Goal: Information Seeking & Learning: Learn about a topic

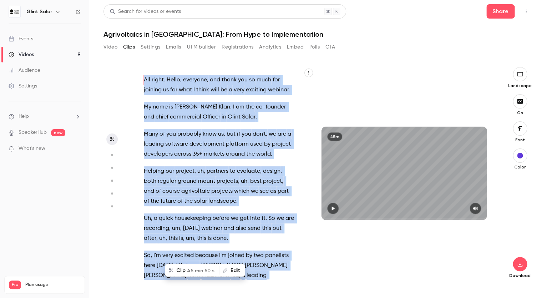
scroll to position [114, 0]
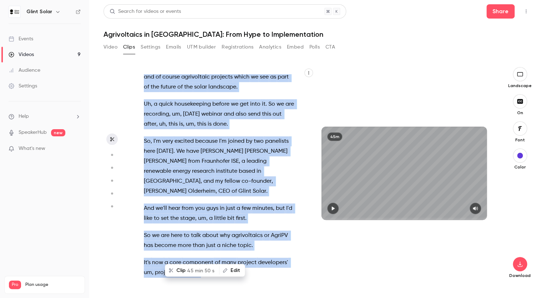
click at [271, 47] on button "Analytics" at bounding box center [270, 46] width 22 height 11
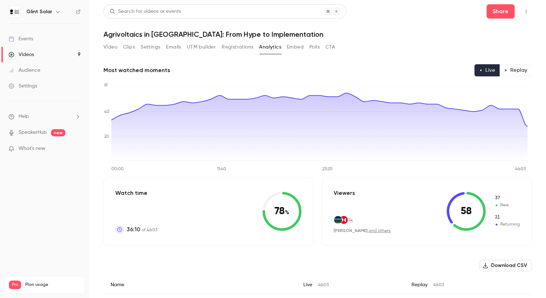
click at [516, 71] on button "Replay" at bounding box center [515, 70] width 32 height 12
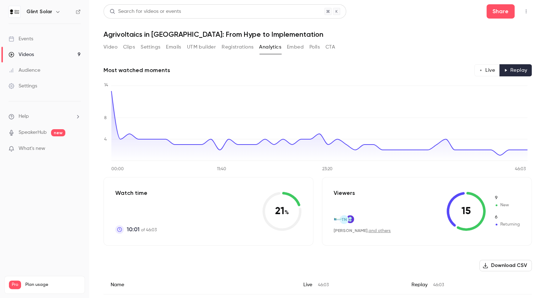
click at [479, 71] on button "Live" at bounding box center [486, 70] width 25 height 12
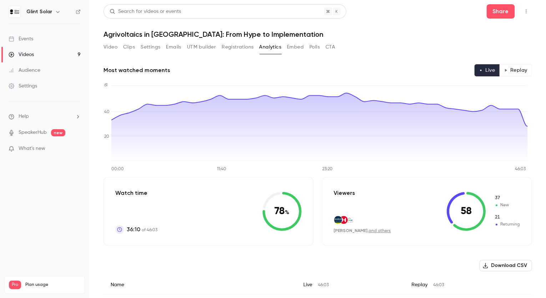
click at [394, 13] on div "Search for videos or events Share" at bounding box center [317, 11] width 428 height 14
click at [25, 53] on div "Videos" at bounding box center [21, 54] width 25 height 7
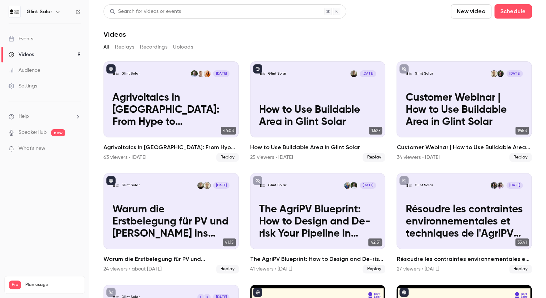
click at [28, 39] on div "Events" at bounding box center [21, 38] width 25 height 7
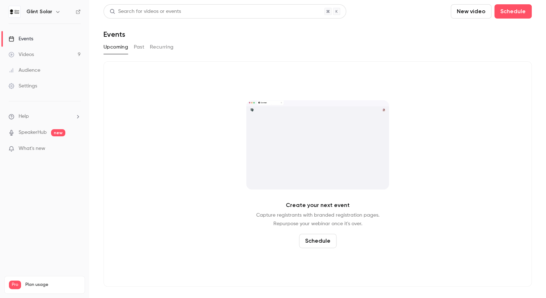
click at [137, 45] on button "Past" at bounding box center [139, 46] width 10 height 11
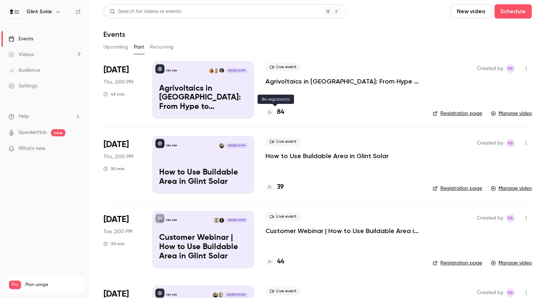
click at [271, 113] on icon at bounding box center [270, 112] width 4 height 4
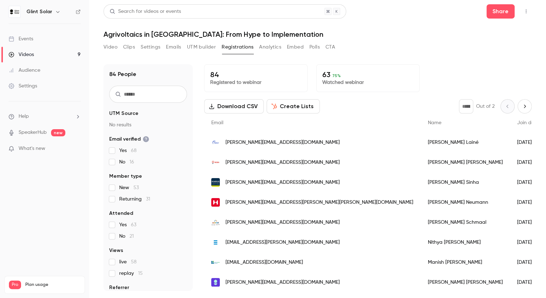
click at [426, 11] on div "Search for videos or events Share" at bounding box center [317, 11] width 428 height 14
click at [271, 46] on button "Analytics" at bounding box center [270, 46] width 22 height 11
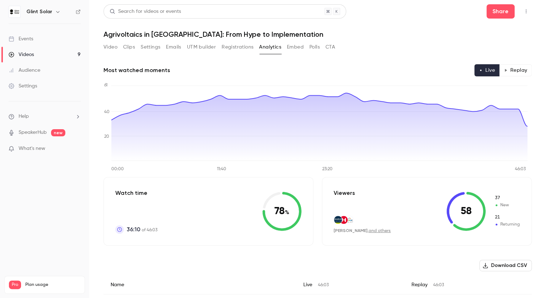
click at [27, 41] on div "Events" at bounding box center [21, 38] width 25 height 7
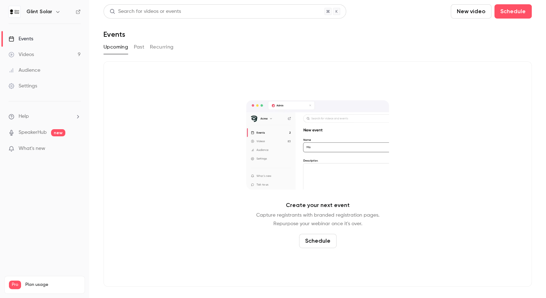
click at [137, 46] on button "Past" at bounding box center [139, 46] width 10 height 11
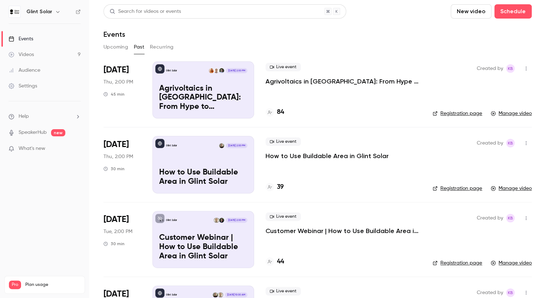
scroll to position [29, 0]
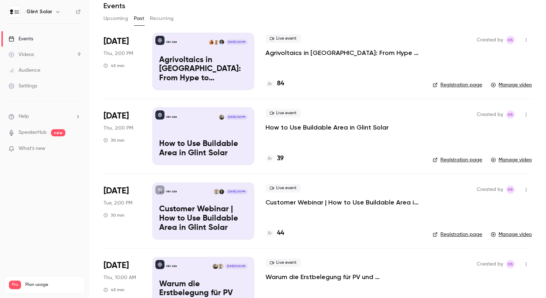
click at [275, 129] on p "How to Use Buildable Area in Glint Solar" at bounding box center [326, 127] width 123 height 9
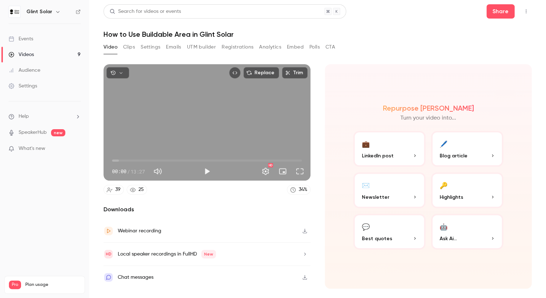
click at [239, 46] on button "Registrations" at bounding box center [238, 46] width 32 height 11
